Goal: Task Accomplishment & Management: Complete application form

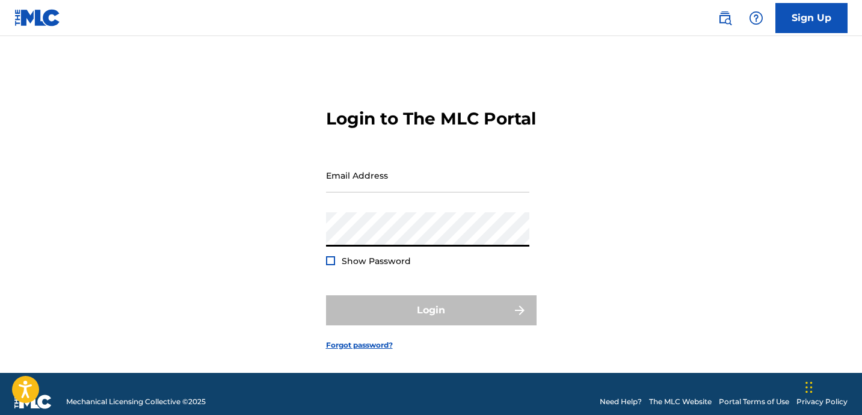
type input "[EMAIL_ADDRESS][DOMAIN_NAME]"
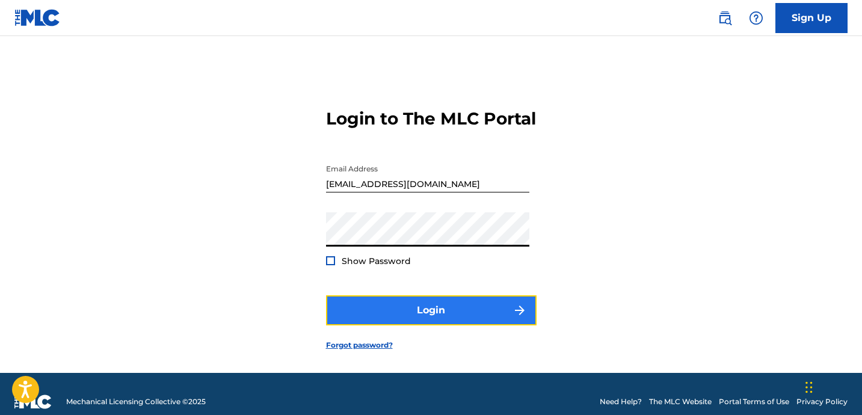
click at [411, 325] on button "Login" at bounding box center [431, 310] width 210 height 30
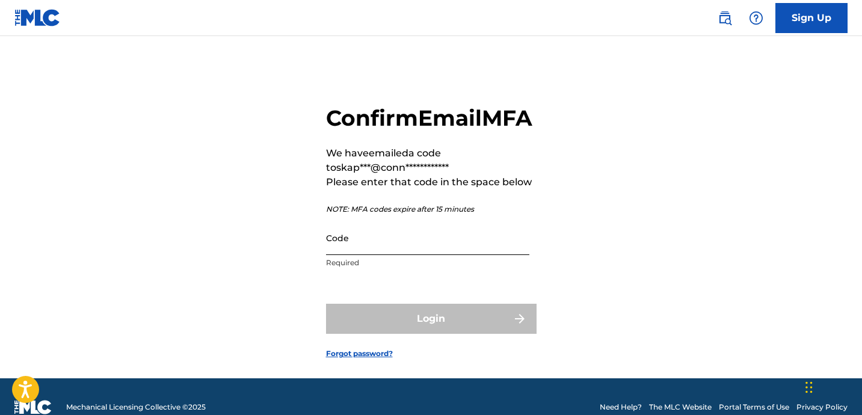
click at [381, 255] on input "Code" at bounding box center [427, 238] width 203 height 34
paste input "390406"
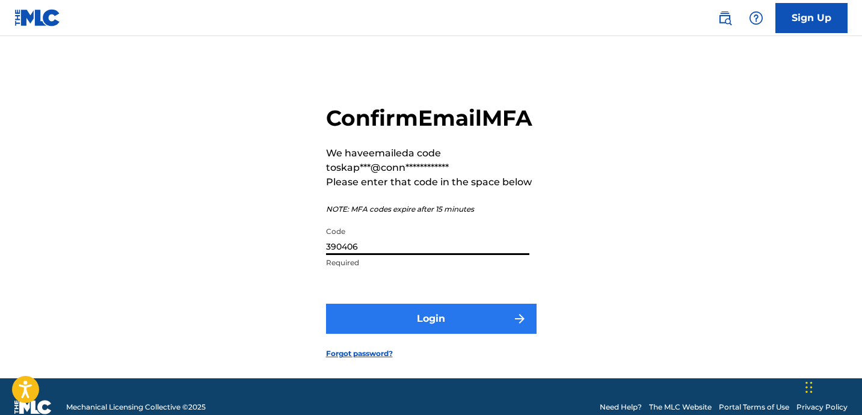
type input "390406"
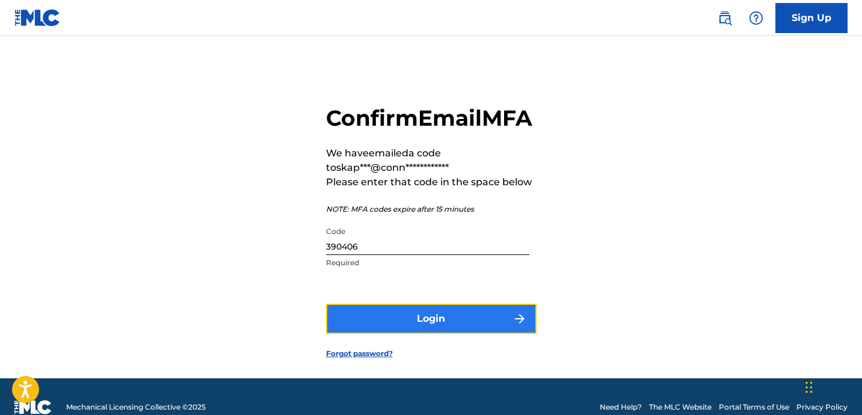
click at [375, 334] on button "Login" at bounding box center [431, 319] width 210 height 30
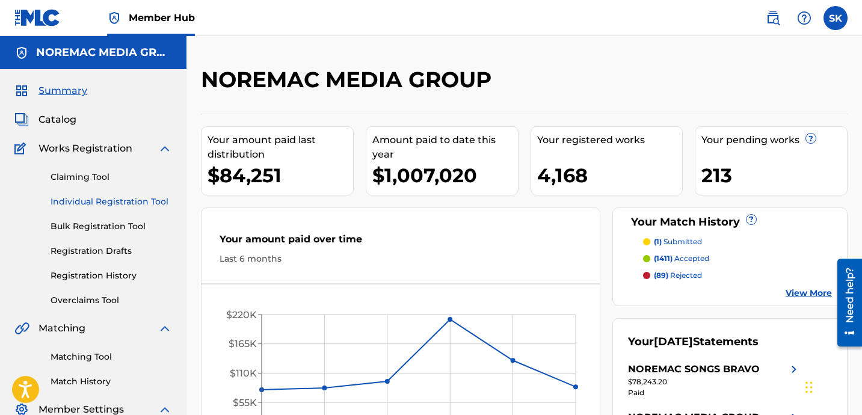
click at [79, 198] on link "Individual Registration Tool" at bounding box center [111, 201] width 121 height 13
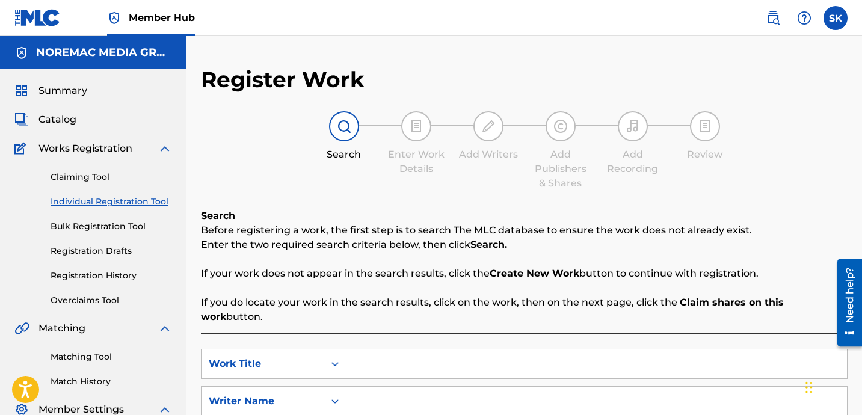
click at [455, 215] on div "Search Before registering a work, the first step is to search The MLC database …" at bounding box center [524, 266] width 646 height 115
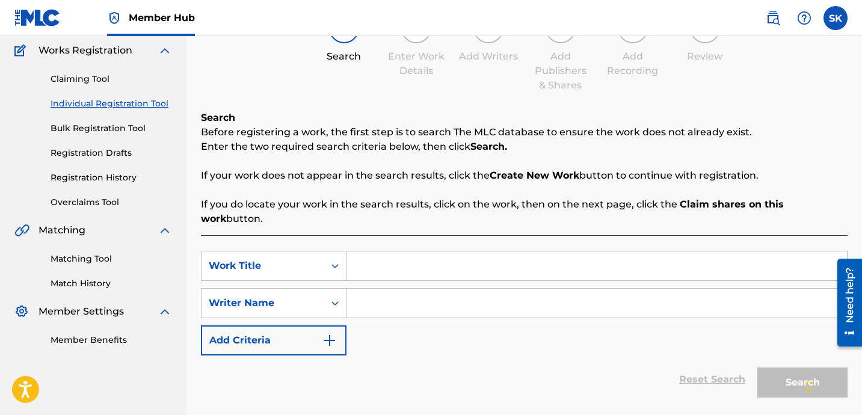
click at [393, 251] on input "Search Form" at bounding box center [596, 265] width 500 height 29
type input "from [GEOGRAPHIC_DATA] to [GEOGRAPHIC_DATA]"
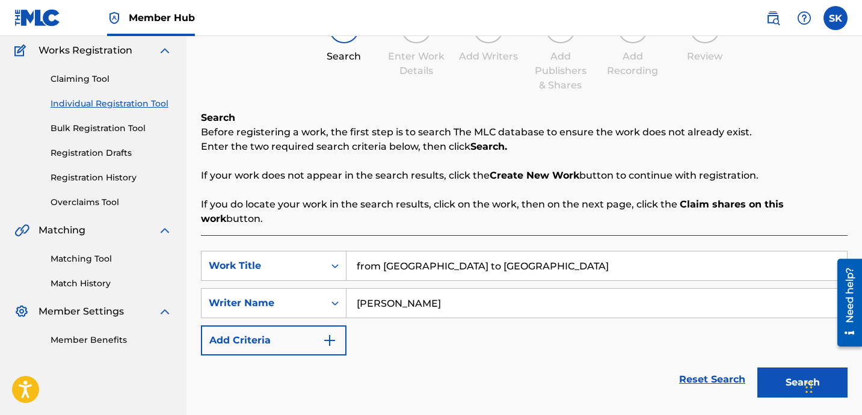
type input "[PERSON_NAME]"
click at [757, 367] on button "Search" at bounding box center [802, 382] width 90 height 30
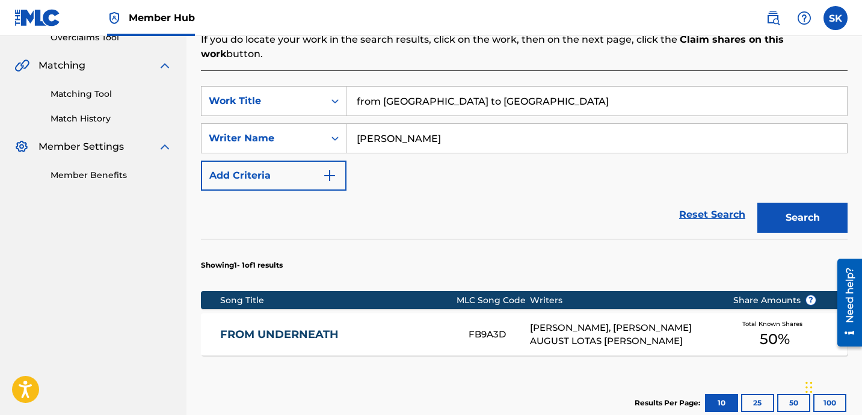
scroll to position [260, 0]
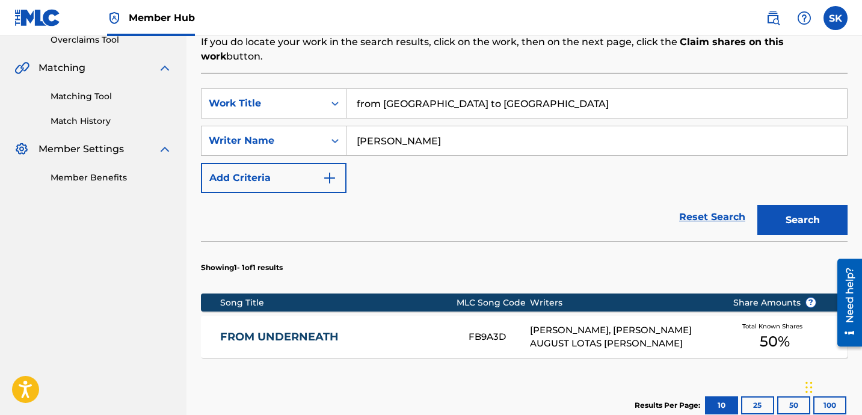
click at [440, 90] on input "from [GEOGRAPHIC_DATA] to [GEOGRAPHIC_DATA]" at bounding box center [596, 103] width 500 height 29
click at [439, 89] on input "from [GEOGRAPHIC_DATA] to [GEOGRAPHIC_DATA]" at bounding box center [596, 103] width 500 height 29
click at [757, 205] on button "Search" at bounding box center [802, 220] width 90 height 30
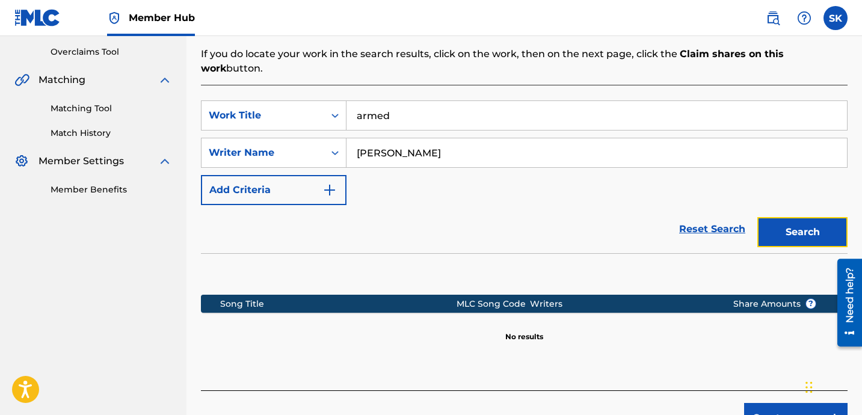
click at [815, 224] on button "Search" at bounding box center [802, 232] width 90 height 30
click at [464, 101] on input "armed" at bounding box center [596, 115] width 500 height 29
click at [757, 217] on button "Search" at bounding box center [802, 232] width 90 height 30
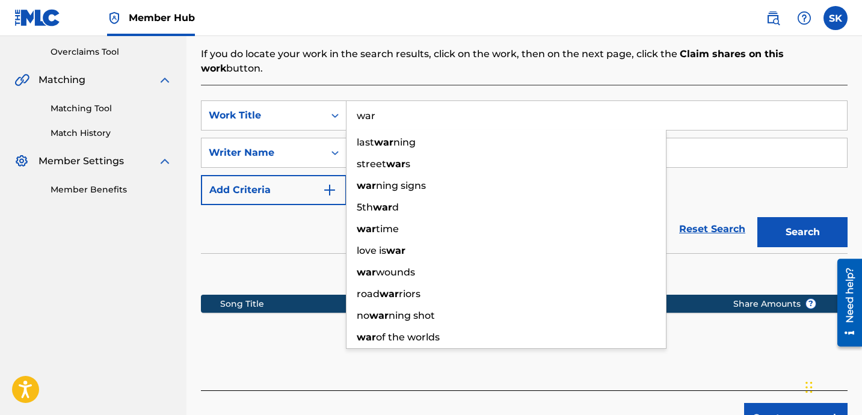
click at [705, 118] on div "SearchWithCriteriacc0098f7-0137-4b57-a197-191492f114e5 Work Title war last war …" at bounding box center [524, 152] width 646 height 105
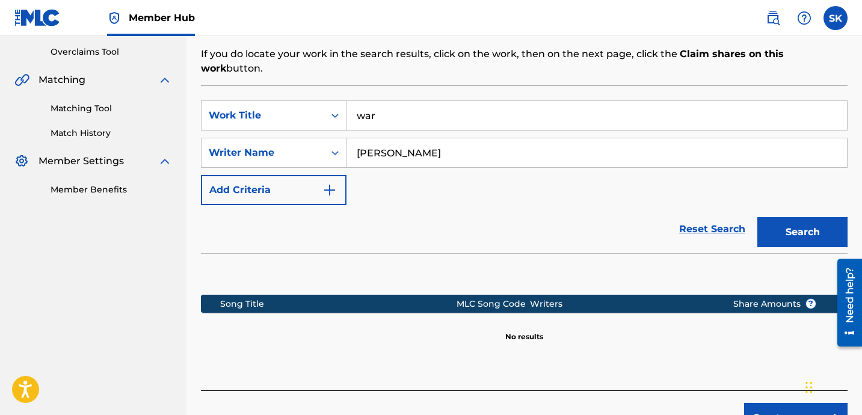
click at [425, 101] on input "war" at bounding box center [596, 115] width 500 height 29
click at [424, 101] on input "war" at bounding box center [596, 115] width 500 height 29
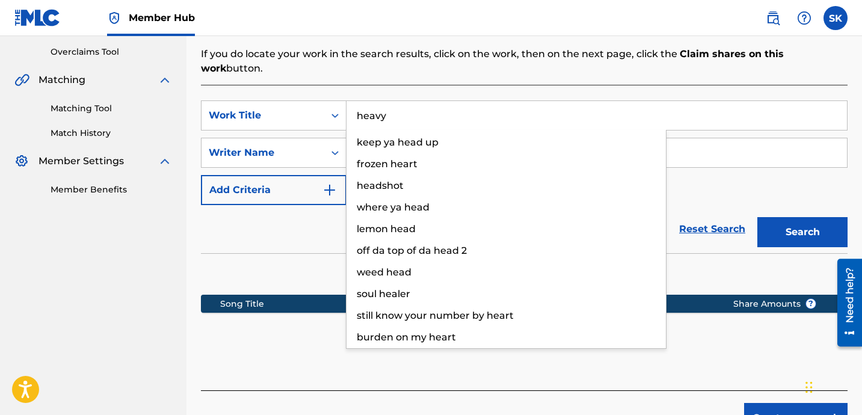
type input "heavy"
click at [757, 217] on button "Search" at bounding box center [802, 232] width 90 height 30
